Goal: Transaction & Acquisition: Purchase product/service

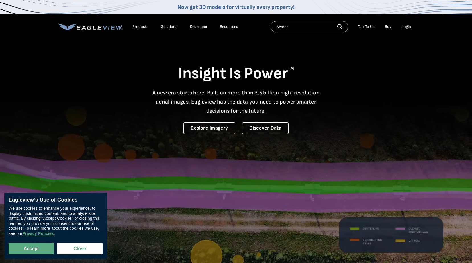
click at [285, 44] on div "Insight Is Power TM A new era starts here. Built on more than 3.5 billion high-…" at bounding box center [236, 86] width 356 height 95
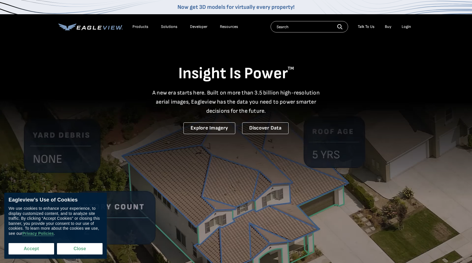
click at [36, 247] on button "Accept" at bounding box center [32, 248] width 46 height 11
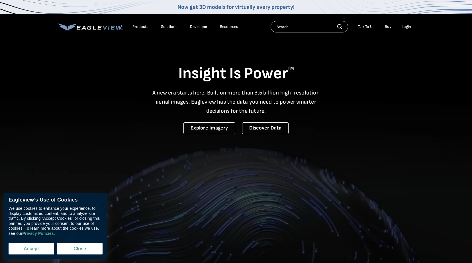
checkbox input "true"
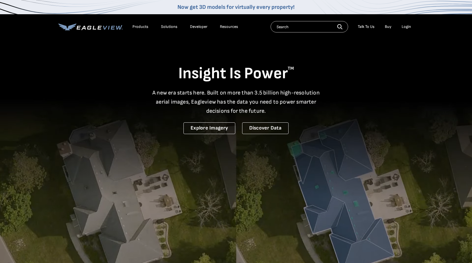
click at [406, 26] on div "Login" at bounding box center [406, 26] width 9 height 5
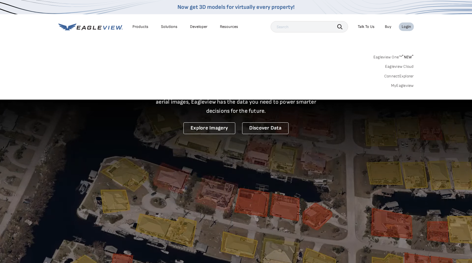
click at [402, 86] on link "MyEagleview" at bounding box center [402, 85] width 23 height 5
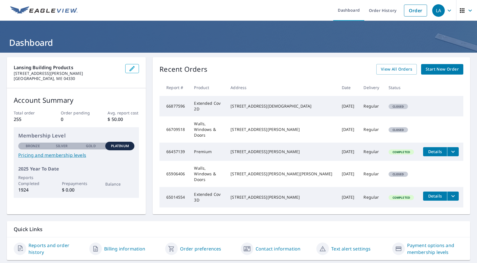
click at [437, 71] on span "Start New Order" at bounding box center [441, 69] width 33 height 7
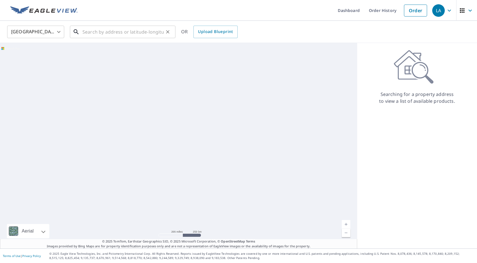
click at [92, 30] on input "text" at bounding box center [122, 32] width 81 height 16
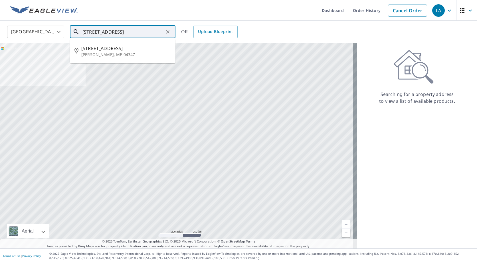
click at [113, 52] on span "[STREET_ADDRESS]" at bounding box center [125, 48] width 89 height 7
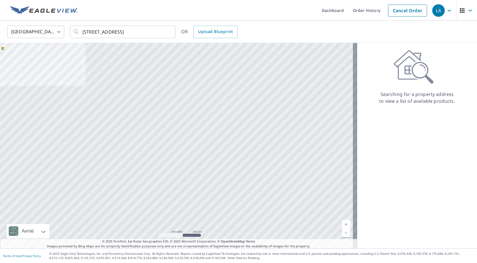
type input "[STREET_ADDRESS][PERSON_NAME]"
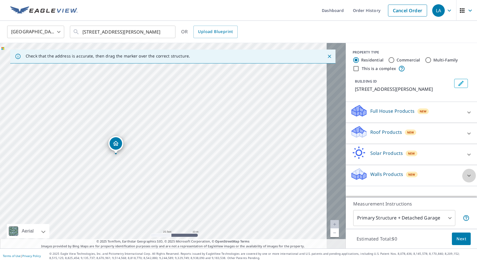
click at [465, 178] on icon at bounding box center [468, 175] width 7 height 7
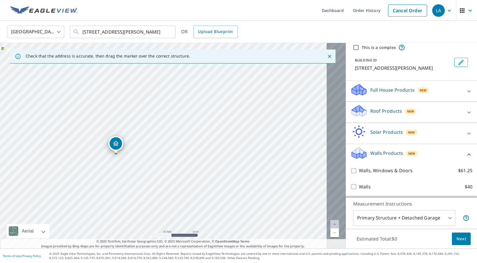
scroll to position [33, 0]
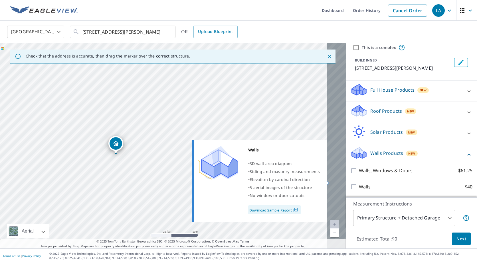
click at [350, 184] on input "Walls $40" at bounding box center [354, 187] width 9 height 7
checkbox input "true"
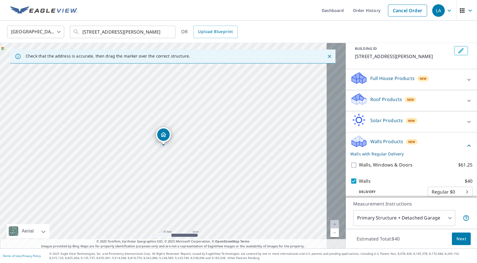
click at [456, 236] on span "Next" at bounding box center [461, 239] width 10 height 7
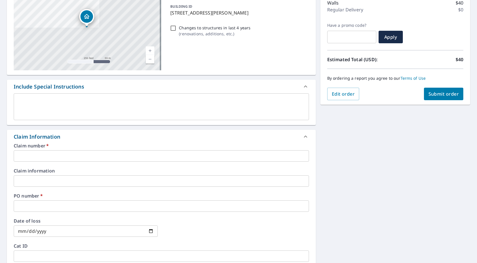
scroll to position [86, 0]
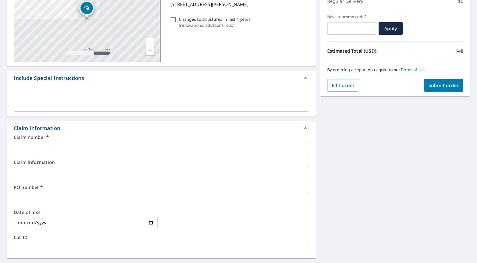
click at [57, 153] on input "text" at bounding box center [161, 147] width 295 height 11
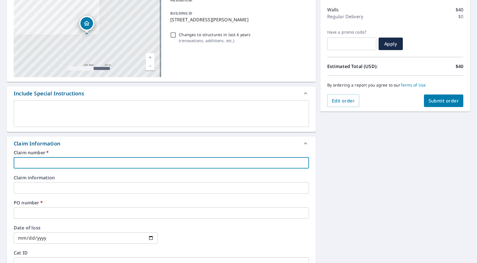
scroll to position [0, 0]
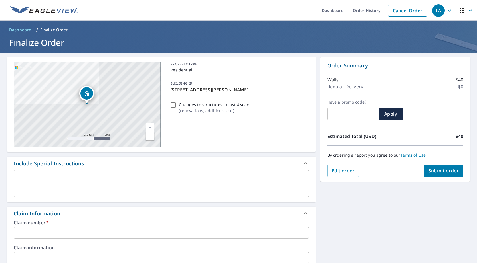
drag, startPoint x: 169, startPoint y: 93, endPoint x: 271, endPoint y: 96, distance: 102.1
click at [271, 93] on p "311 Winthrop St, Hallowell, ME, 04347" at bounding box center [238, 89] width 136 height 7
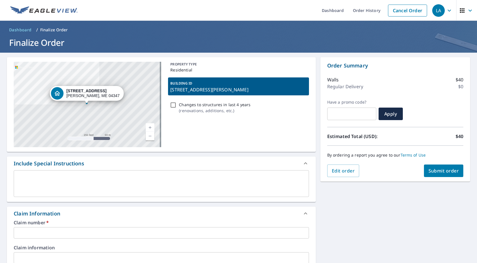
drag, startPoint x: 271, startPoint y: 96, endPoint x: 266, endPoint y: 94, distance: 4.9
copy p "311 Winthrop St, Hallowell, ME, 04347"
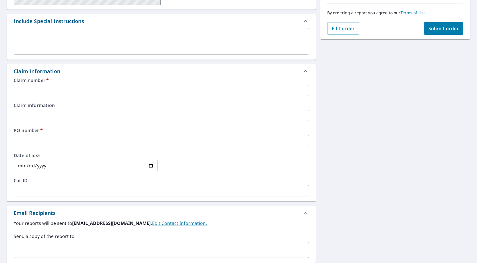
click at [35, 146] on input "text" at bounding box center [161, 140] width 295 height 11
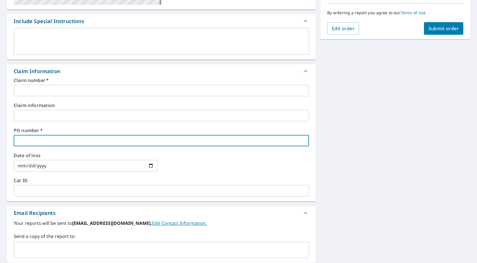
paste input "311 Winthrop St, Hallowell, ME, 04347"
type input "311 Winthrop St, Hallowell, ME, 04347"
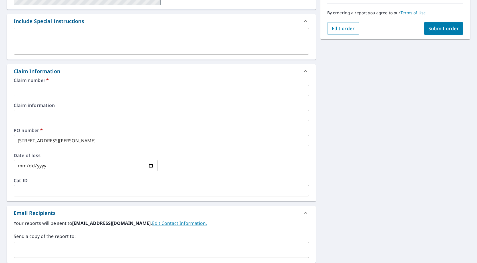
click at [45, 96] on input "text" at bounding box center [161, 90] width 295 height 11
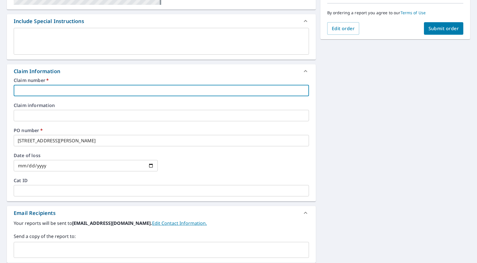
paste input "Austin Hendsbee & Sons Inc - AGME - 210880223481"
drag, startPoint x: 164, startPoint y: 101, endPoint x: 122, endPoint y: 102, distance: 41.9
click at [122, 96] on input "Austin Hendsbee & Sons Inc - AGME - 210880223481" at bounding box center [161, 90] width 295 height 11
click at [17, 96] on input "Austin Hendsbee & Sons Inc - AGME - 210880223481" at bounding box center [161, 90] width 295 height 11
paste input "210880223481"
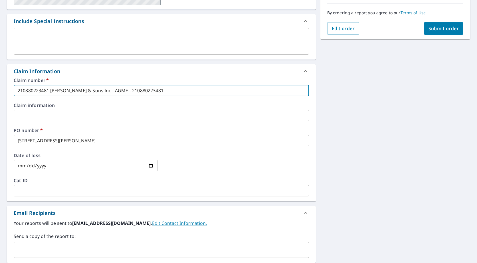
drag, startPoint x: 212, startPoint y: 99, endPoint x: 137, endPoint y: 103, distance: 75.3
click at [137, 96] on input "210880223481 Austin Hendsbee & Sons Inc - AGME - 210880223481" at bounding box center [161, 90] width 295 height 11
type input "210880223481 Austin Hendsbee & Sons Inc"
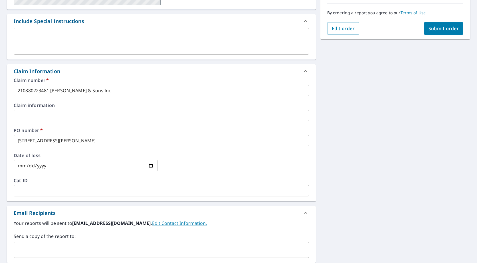
click at [144, 78] on div "Claim Information" at bounding box center [161, 71] width 309 height 14
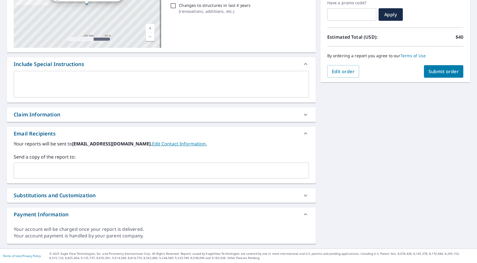
scroll to position [115, 0]
drag, startPoint x: 308, startPoint y: 105, endPoint x: 305, endPoint y: 108, distance: 3.9
click at [308, 108] on div at bounding box center [305, 115] width 14 height 14
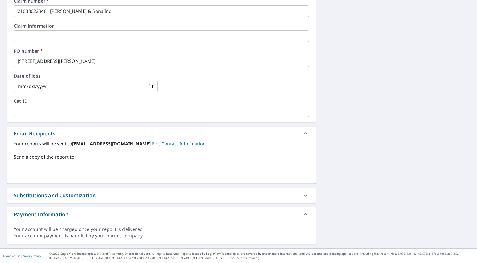
scroll to position [251, 0]
click at [52, 165] on input "text" at bounding box center [156, 170] width 281 height 11
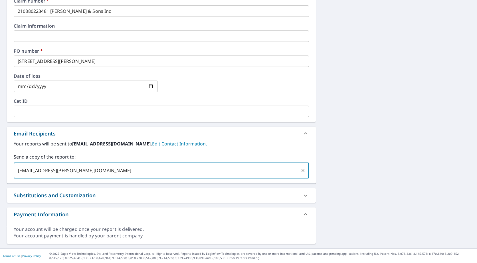
type input "tyler.basinger@lansingbp.com"
click at [244, 142] on div "Your reports will be sent to augustame@lansingbp.com. Edit Contact Information.…" at bounding box center [161, 160] width 295 height 38
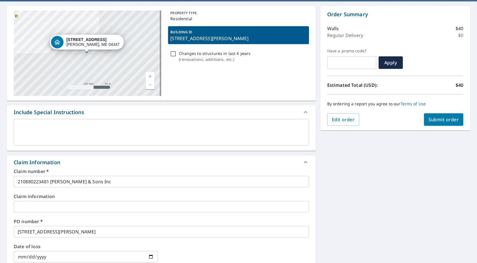
scroll to position [0, 0]
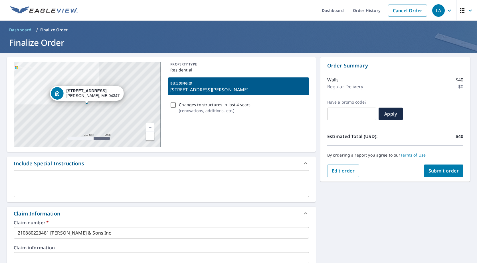
click at [442, 172] on span "Submit order" at bounding box center [443, 171] width 30 height 6
